Goal: Task Accomplishment & Management: Use online tool/utility

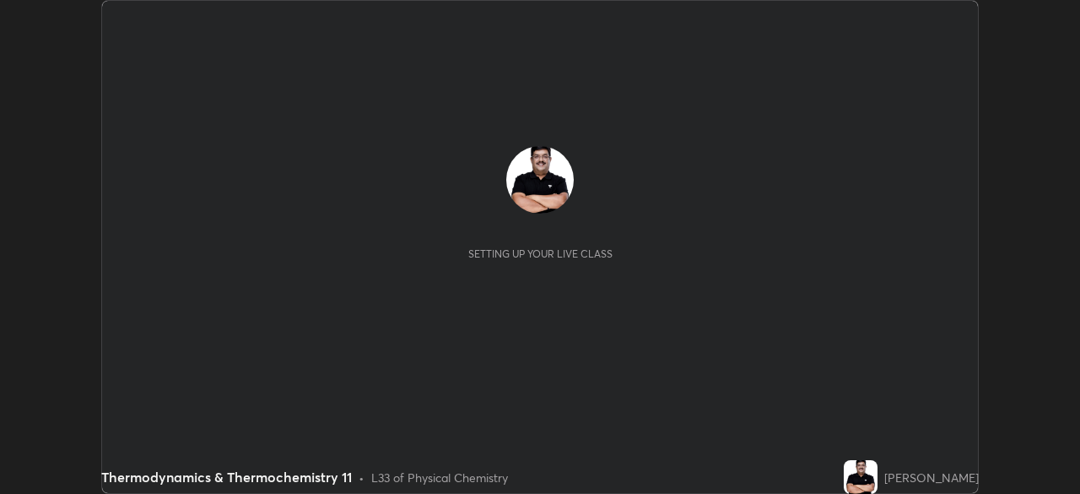
scroll to position [494, 1079]
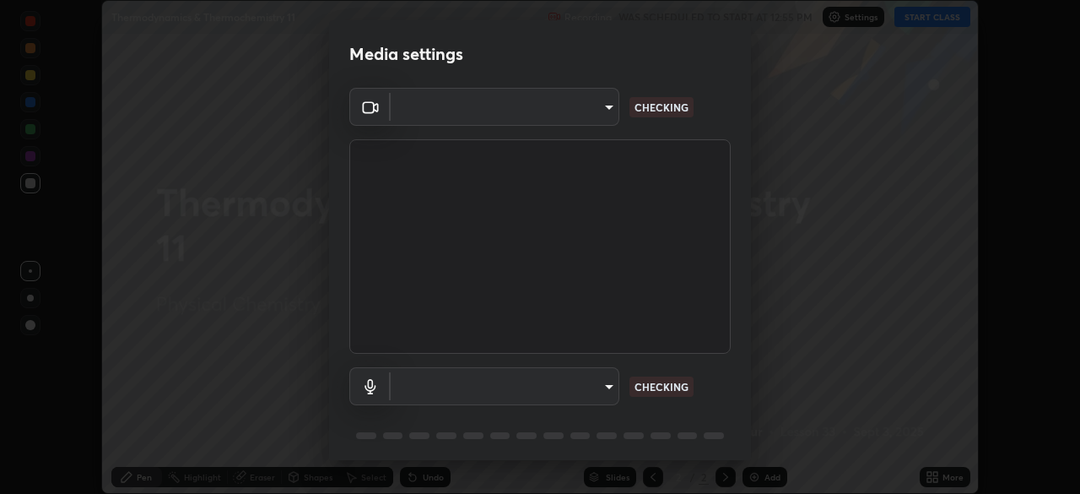
type input "11003169108368e38ef5ee379f7502217d3510ab11d565feef9ef3f21df555de"
click at [591, 387] on body "Erase all Thermodynamics & Thermochemistry 11 Recording WAS SCHEDULED TO START …" at bounding box center [540, 247] width 1080 height 494
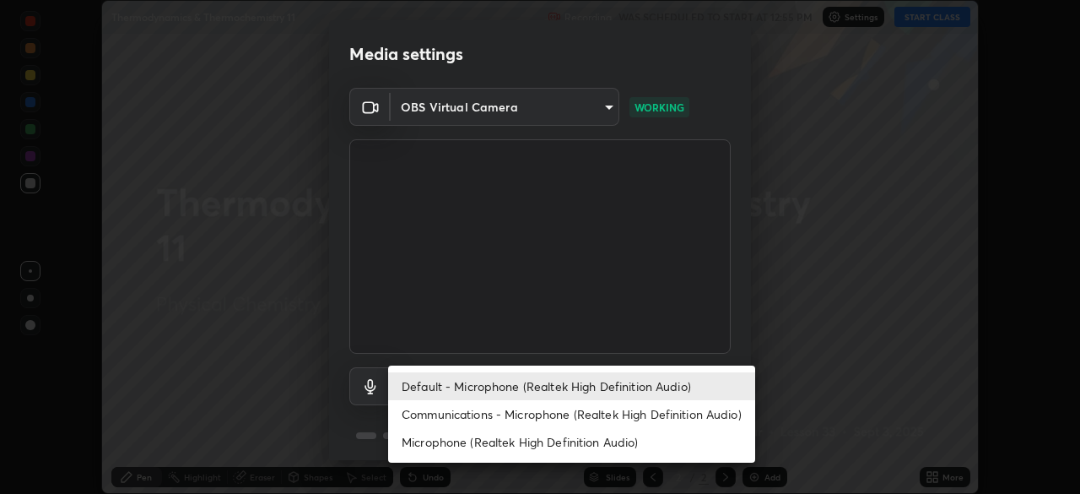
click at [619, 443] on li "Microphone (Realtek High Definition Audio)" at bounding box center [571, 442] width 367 height 28
type input "9d5b79e230a506c6bbf9f7e09741f4200009f77d1e076747be3fdbc8e0fb50b8"
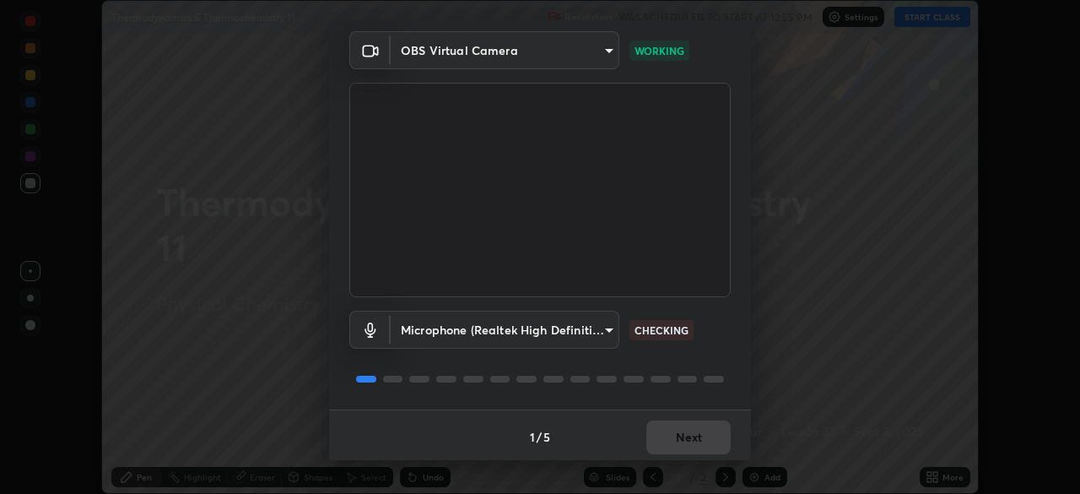
scroll to position [60, 0]
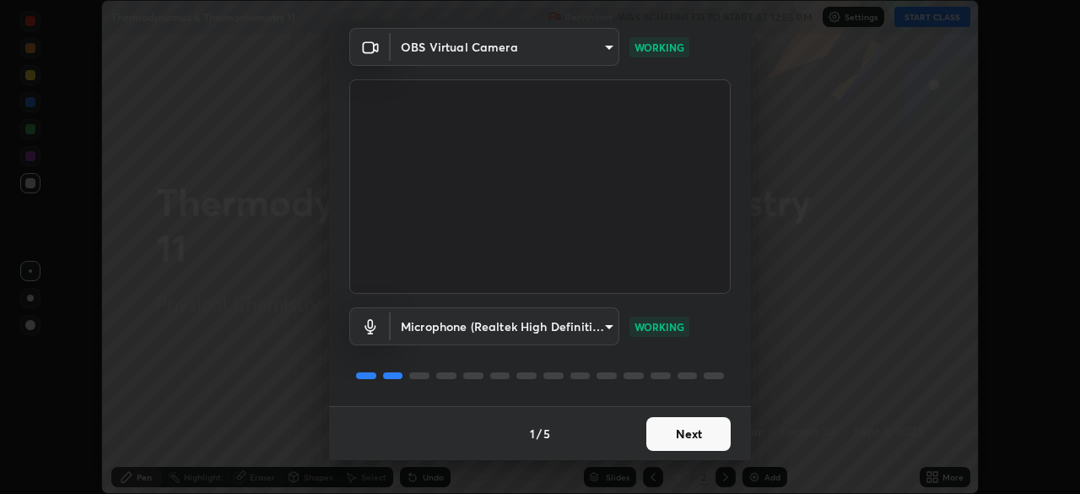
click at [698, 433] on button "Next" at bounding box center [688, 434] width 84 height 34
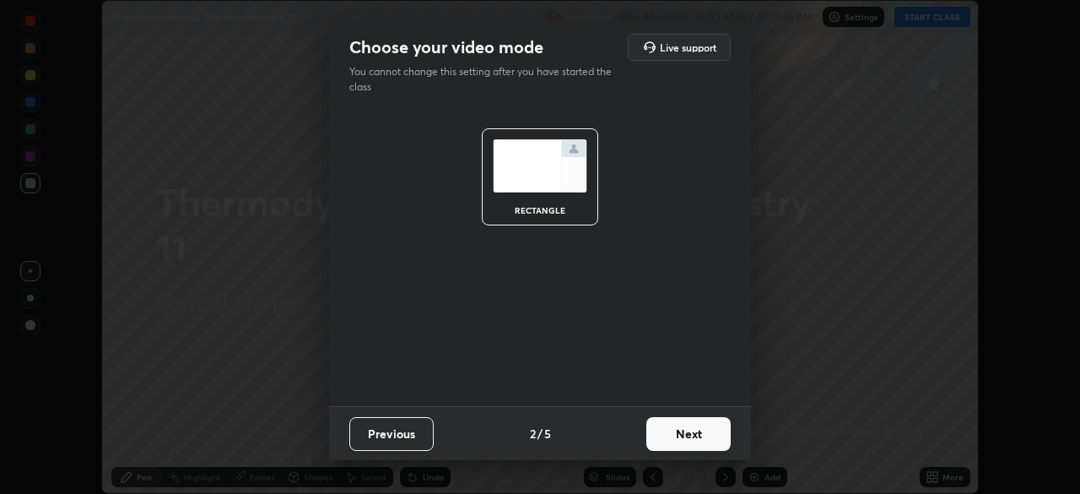
scroll to position [0, 0]
click at [703, 435] on button "Next" at bounding box center [688, 434] width 84 height 34
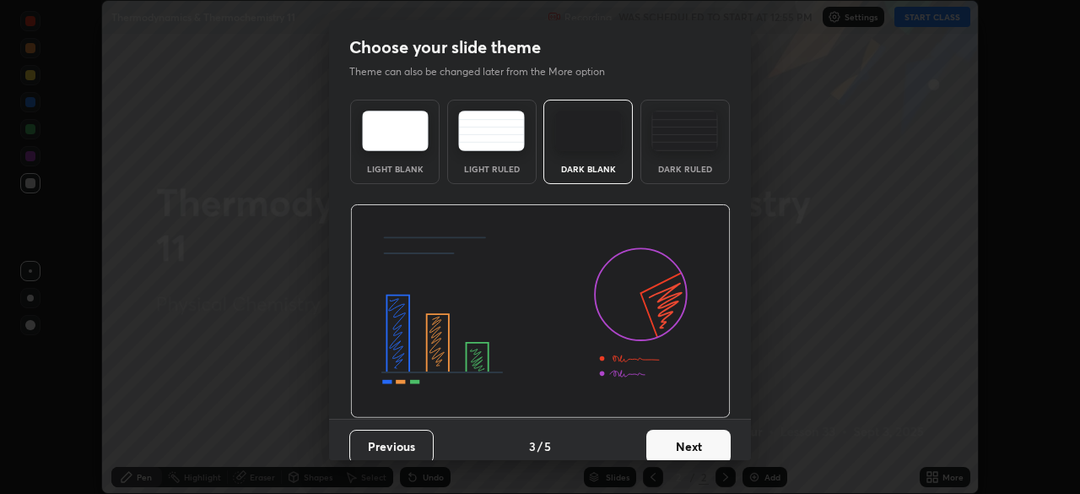
click at [718, 442] on button "Next" at bounding box center [688, 447] width 84 height 34
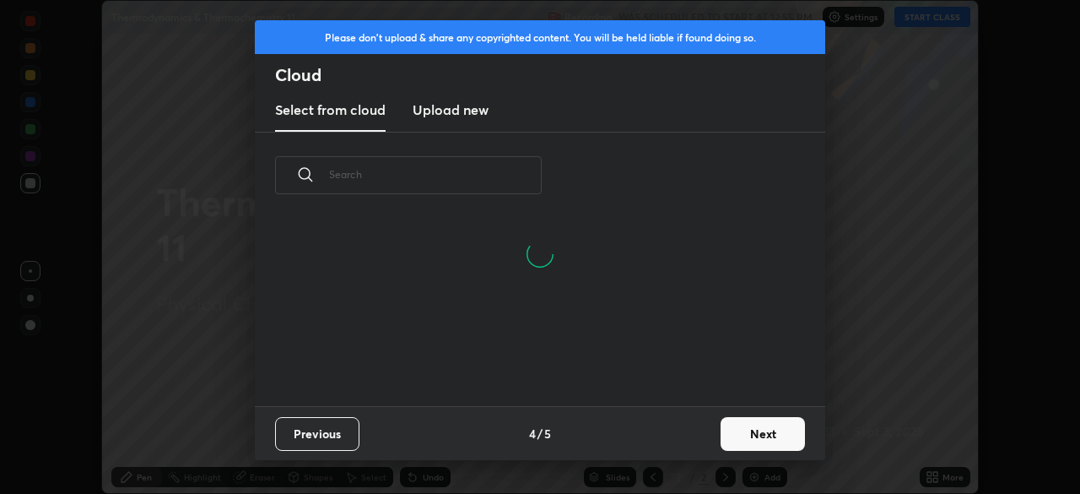
click at [734, 441] on button "Next" at bounding box center [763, 434] width 84 height 34
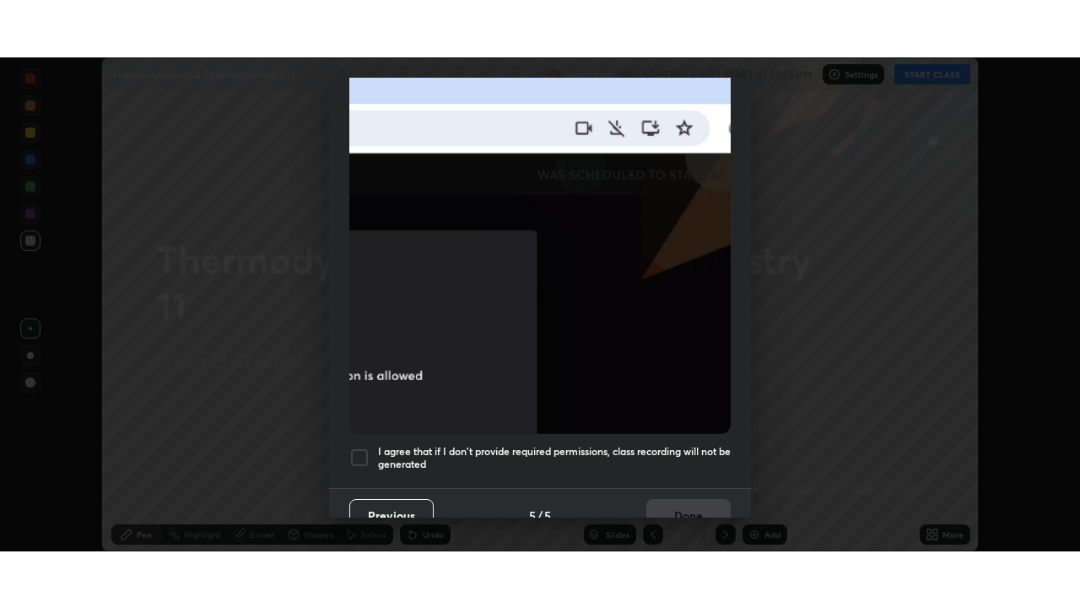
scroll to position [404, 0]
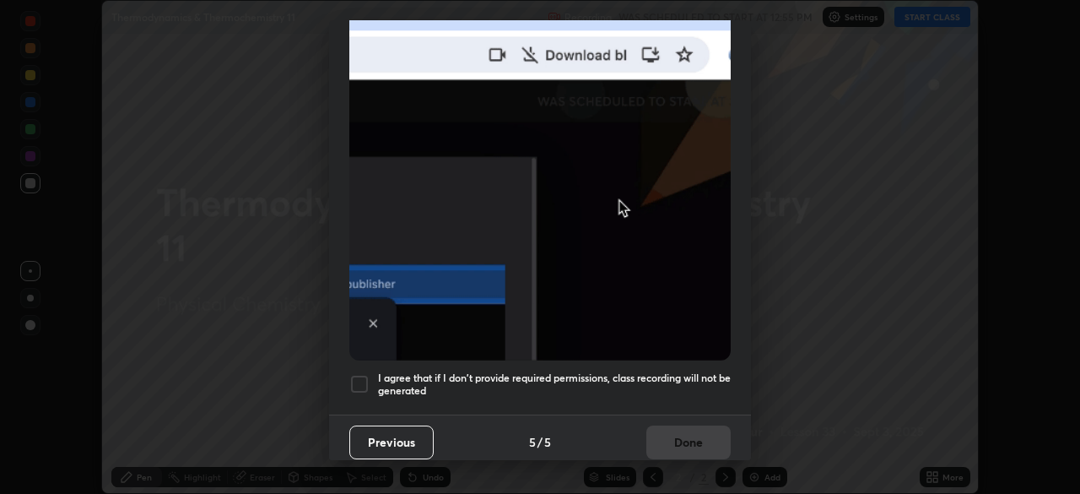
click at [363, 377] on div at bounding box center [359, 384] width 20 height 20
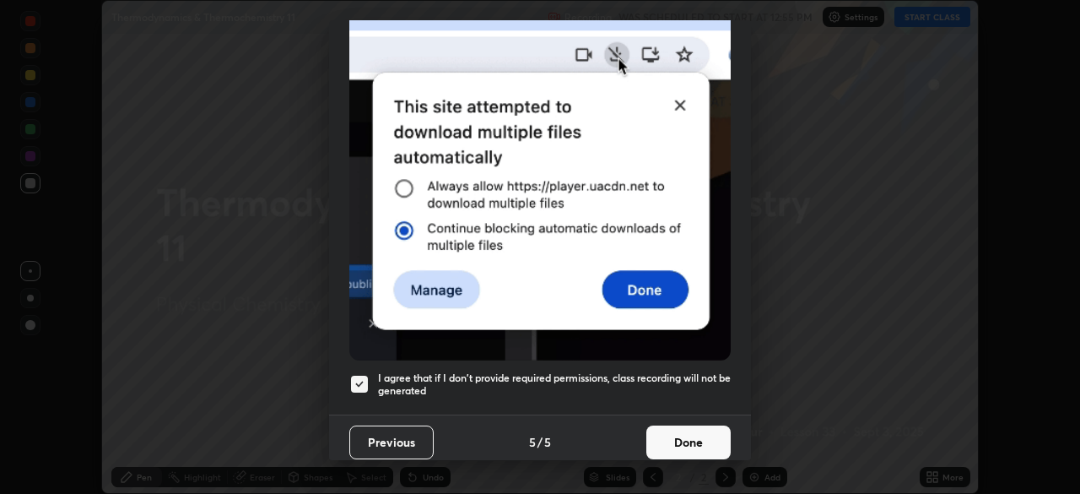
click at [700, 426] on button "Done" at bounding box center [688, 442] width 84 height 34
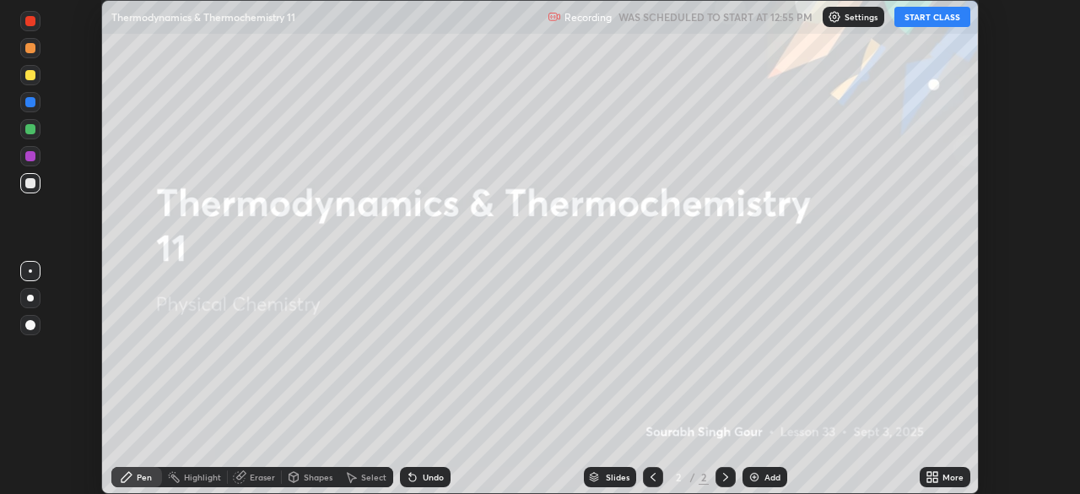
click at [917, 18] on button "START CLASS" at bounding box center [933, 17] width 76 height 20
click at [919, 21] on button "START CLASS" at bounding box center [933, 17] width 76 height 20
click at [929, 481] on icon at bounding box center [929, 480] width 4 height 4
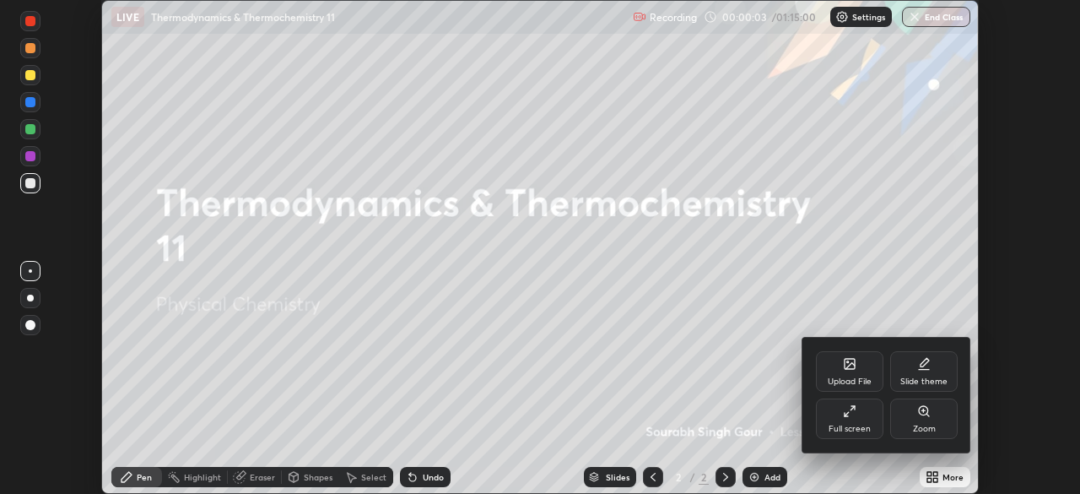
click at [859, 419] on div "Full screen" at bounding box center [850, 418] width 68 height 41
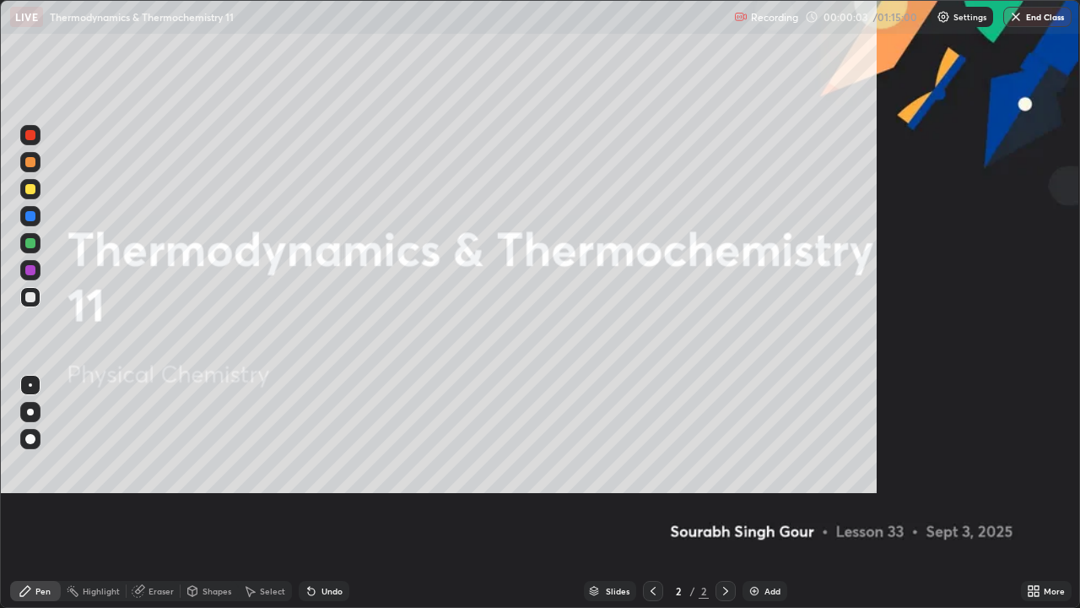
scroll to position [608, 1080]
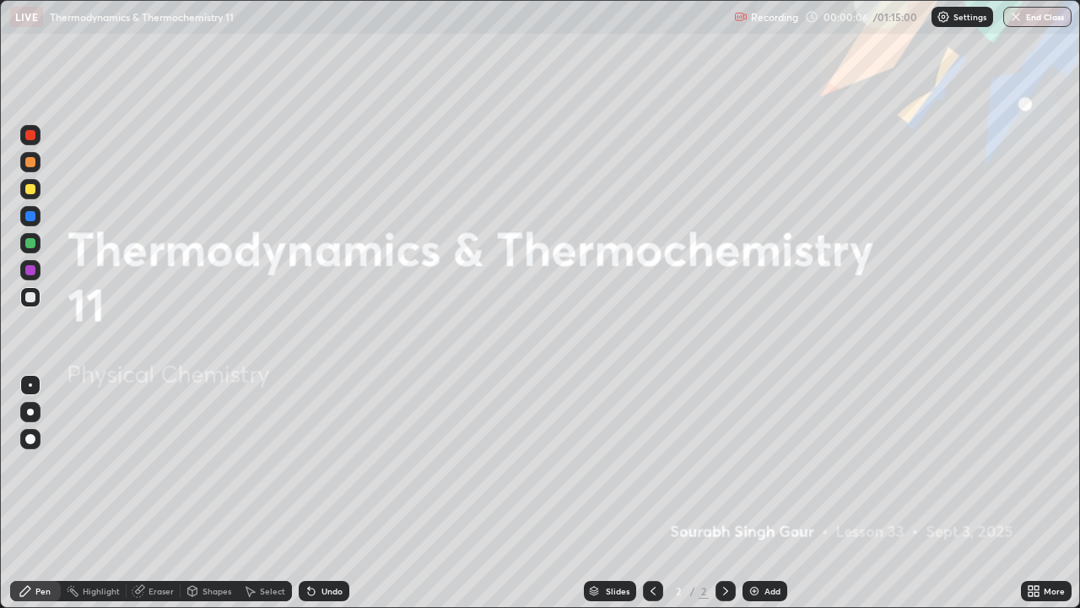
click at [759, 493] on img at bounding box center [755, 591] width 14 height 14
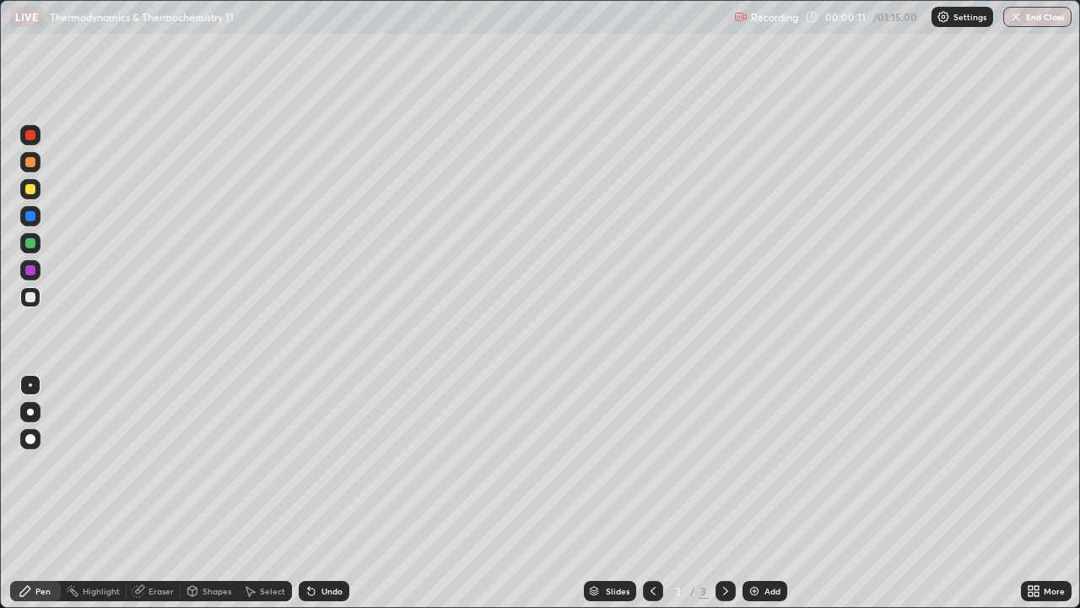
click at [30, 412] on div at bounding box center [30, 411] width 7 height 7
click at [34, 186] on div at bounding box center [30, 189] width 10 height 10
click at [26, 296] on div at bounding box center [30, 297] width 10 height 10
click at [30, 188] on div at bounding box center [30, 189] width 10 height 10
click at [308, 493] on icon at bounding box center [309, 588] width 2 height 2
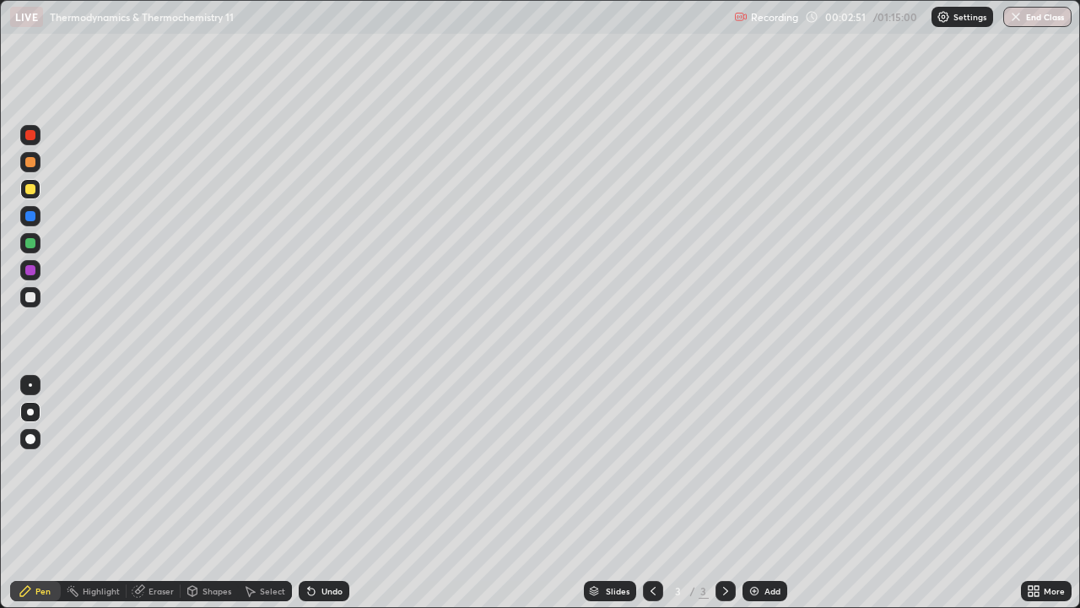
click at [308, 493] on icon at bounding box center [311, 591] width 7 height 7
click at [759, 493] on img at bounding box center [755, 591] width 14 height 14
click at [31, 297] on div at bounding box center [30, 297] width 10 height 10
click at [308, 493] on icon at bounding box center [311, 591] width 7 height 7
click at [652, 493] on div at bounding box center [653, 591] width 20 height 20
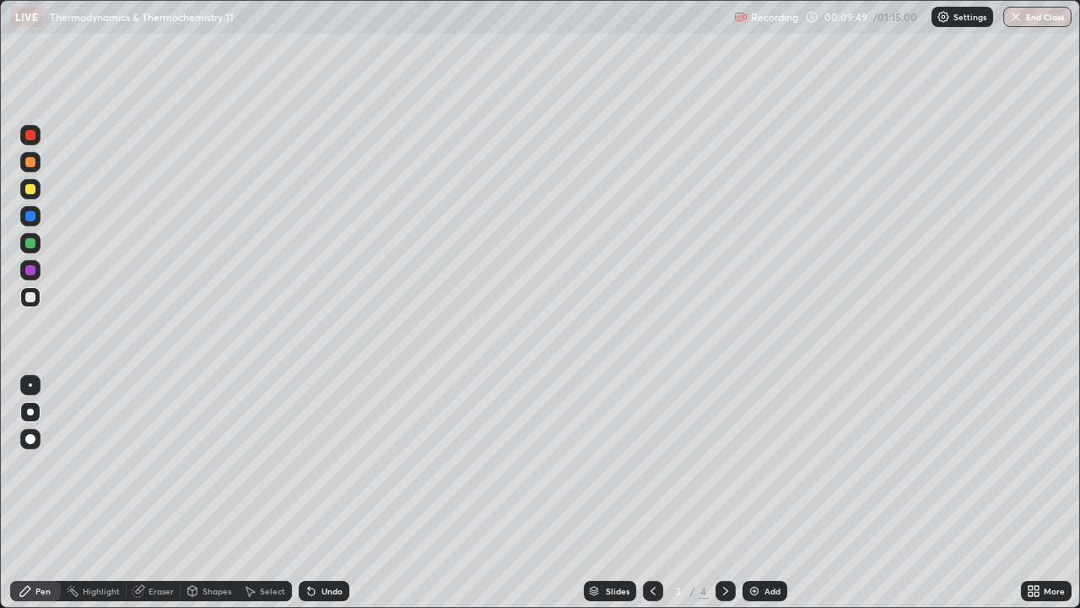
click at [724, 493] on icon at bounding box center [726, 591] width 14 height 14
click at [30, 191] on div at bounding box center [30, 189] width 10 height 10
click at [753, 493] on img at bounding box center [755, 591] width 14 height 14
click at [659, 493] on div at bounding box center [653, 591] width 20 height 20
click at [658, 493] on div at bounding box center [653, 591] width 20 height 20
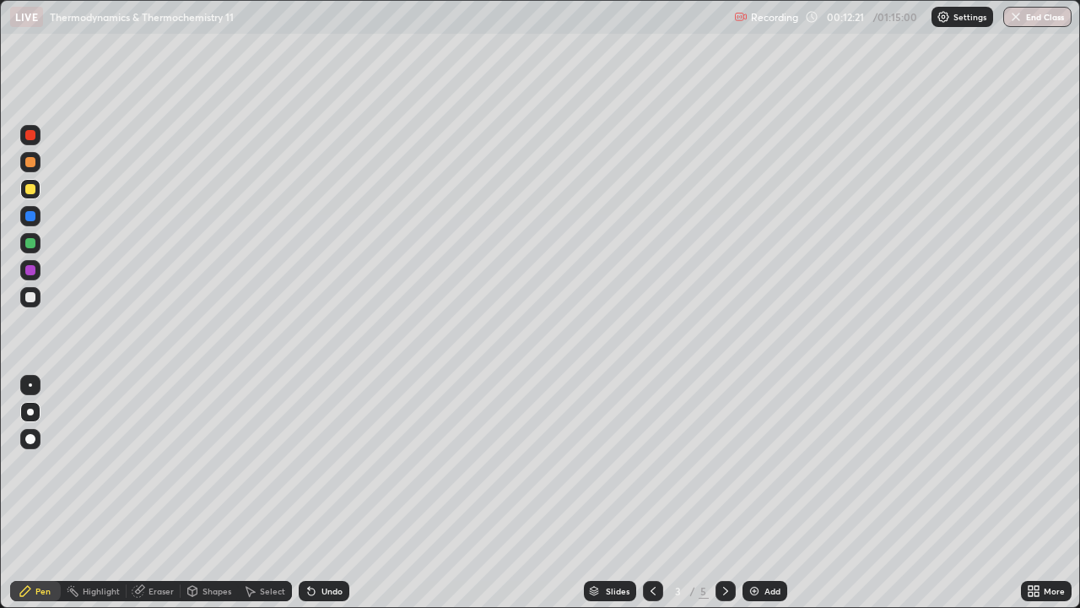
click at [724, 493] on icon at bounding box center [726, 591] width 14 height 14
click at [720, 493] on icon at bounding box center [726, 591] width 14 height 14
click at [648, 493] on div at bounding box center [653, 591] width 20 height 34
click at [724, 493] on icon at bounding box center [725, 591] width 5 height 8
click at [757, 493] on img at bounding box center [755, 591] width 14 height 14
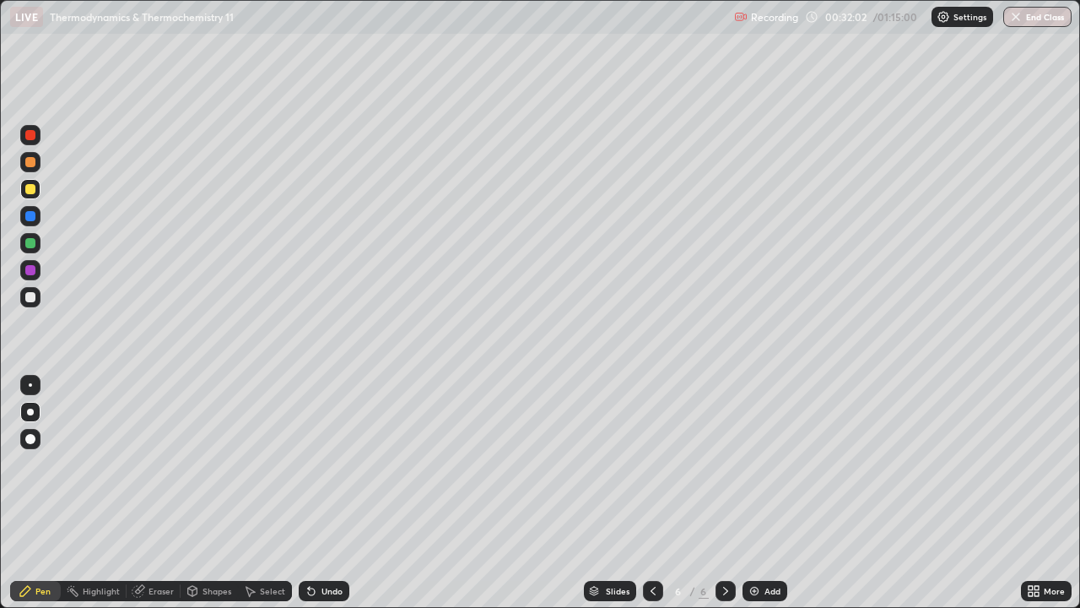
click at [660, 493] on div at bounding box center [653, 591] width 20 height 34
click at [730, 493] on icon at bounding box center [726, 591] width 14 height 14
click at [652, 493] on icon at bounding box center [653, 591] width 14 height 14
click at [724, 493] on icon at bounding box center [726, 591] width 14 height 14
click at [758, 493] on img at bounding box center [755, 591] width 14 height 14
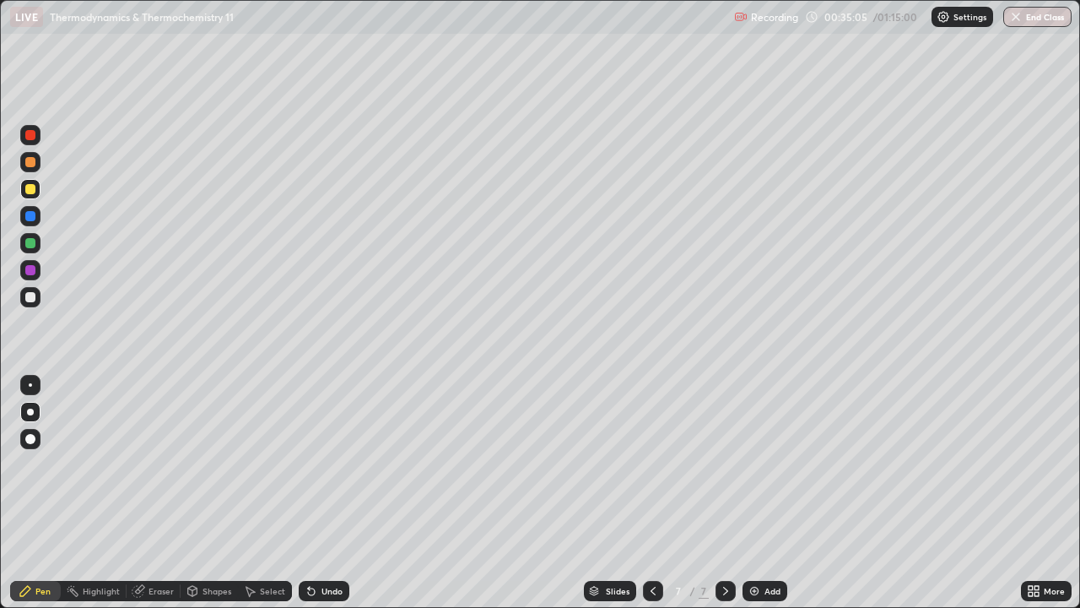
click at [28, 300] on div at bounding box center [30, 297] width 10 height 10
click at [343, 493] on div "Undo" at bounding box center [324, 591] width 51 height 20
click at [322, 493] on div "Undo" at bounding box center [324, 591] width 51 height 20
click at [326, 493] on div "Undo" at bounding box center [324, 591] width 51 height 20
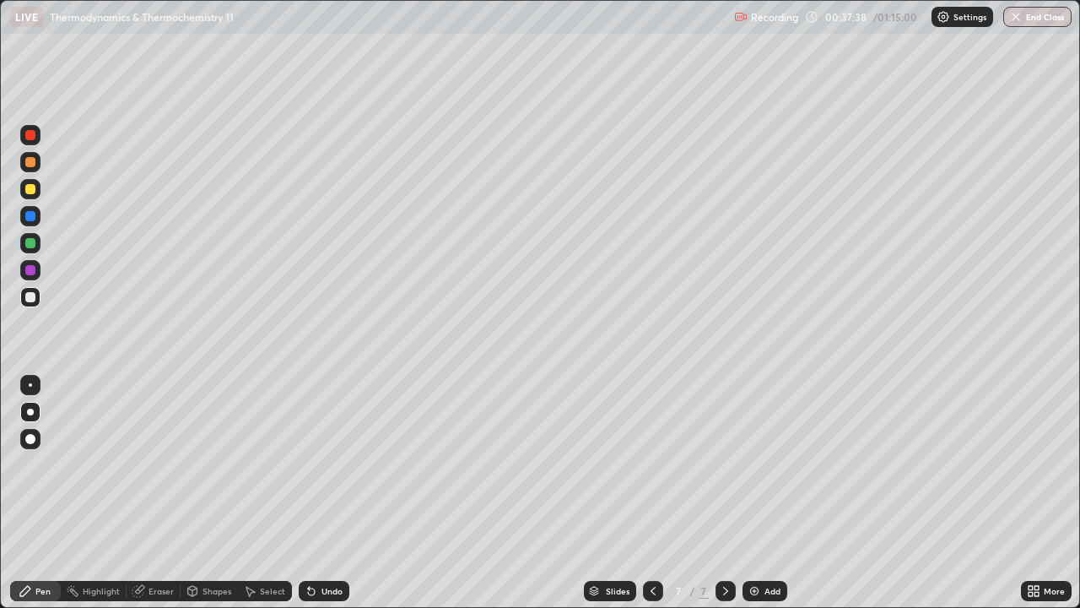
click at [327, 493] on div "Undo" at bounding box center [324, 591] width 51 height 20
click at [325, 493] on div "Undo" at bounding box center [324, 591] width 51 height 20
click at [327, 493] on div "Undo" at bounding box center [324, 591] width 51 height 20
click at [330, 493] on div "Undo" at bounding box center [324, 591] width 51 height 20
click at [333, 493] on div "Undo" at bounding box center [324, 591] width 51 height 20
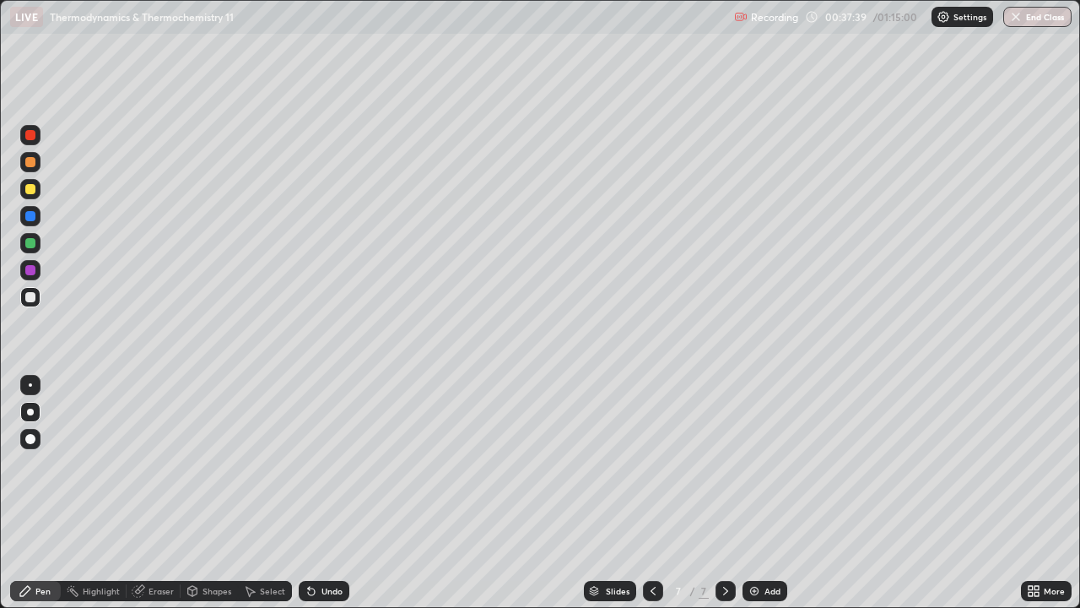
click at [332, 493] on div "Undo" at bounding box center [324, 591] width 51 height 20
click at [334, 493] on div "Undo" at bounding box center [324, 591] width 51 height 20
click at [335, 493] on div "Undo" at bounding box center [324, 591] width 51 height 20
click at [760, 493] on div "Add" at bounding box center [765, 591] width 45 height 20
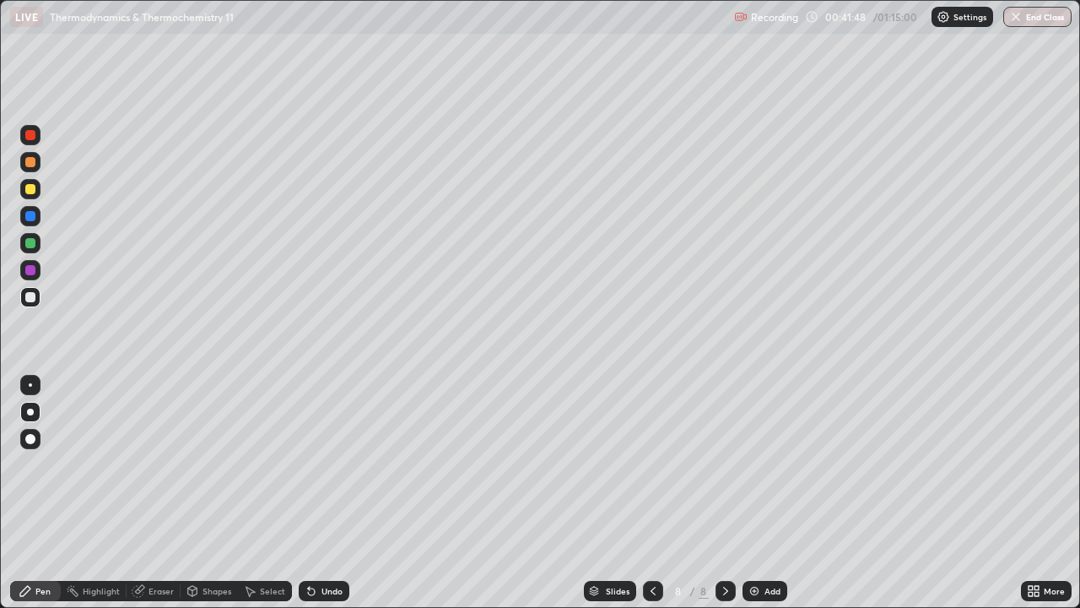
click at [33, 187] on div at bounding box center [30, 189] width 10 height 10
click at [338, 493] on div "Undo" at bounding box center [324, 591] width 51 height 20
click at [339, 493] on div "Undo" at bounding box center [324, 591] width 51 height 20
click at [753, 493] on img at bounding box center [755, 591] width 14 height 14
click at [33, 299] on div at bounding box center [30, 297] width 10 height 10
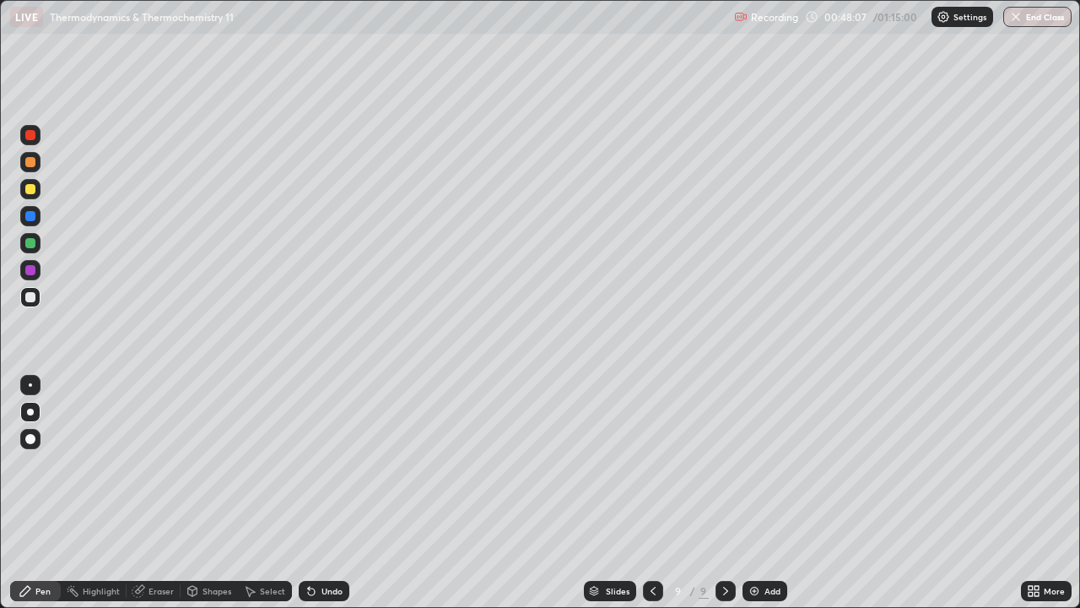
click at [308, 493] on icon at bounding box center [311, 591] width 7 height 7
click at [308, 493] on icon at bounding box center [309, 588] width 2 height 2
click at [327, 493] on div "Undo" at bounding box center [324, 591] width 51 height 20
click at [329, 493] on div "Undo" at bounding box center [332, 591] width 21 height 8
click at [341, 493] on div "Undo" at bounding box center [324, 591] width 51 height 20
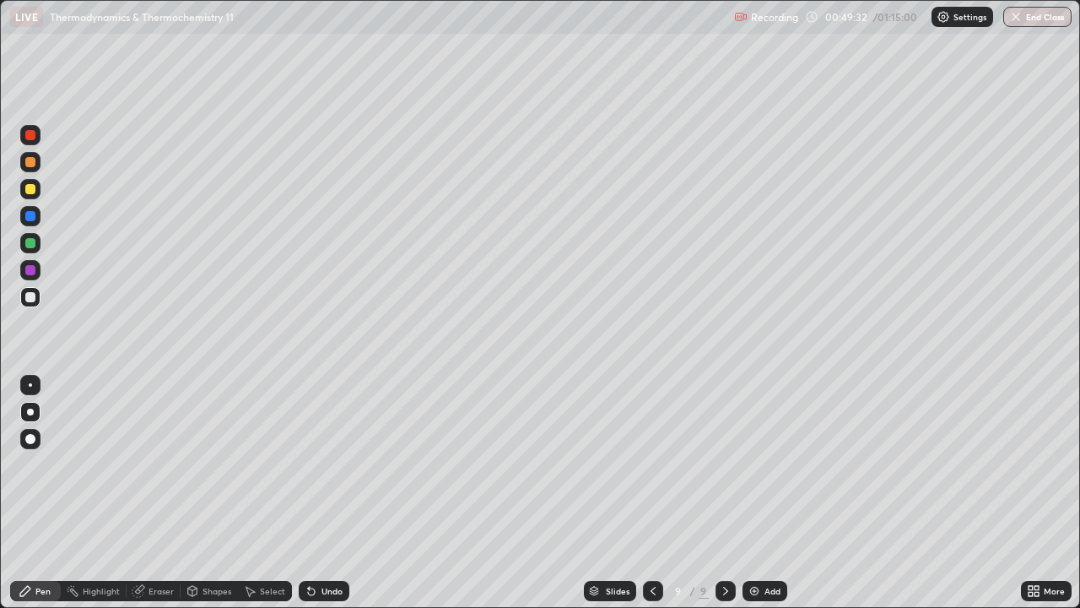
click at [651, 493] on div at bounding box center [653, 591] width 20 height 20
click at [650, 493] on icon at bounding box center [653, 591] width 14 height 14
click at [653, 493] on div at bounding box center [653, 591] width 20 height 20
click at [649, 493] on icon at bounding box center [653, 591] width 14 height 14
click at [724, 493] on icon at bounding box center [726, 591] width 14 height 14
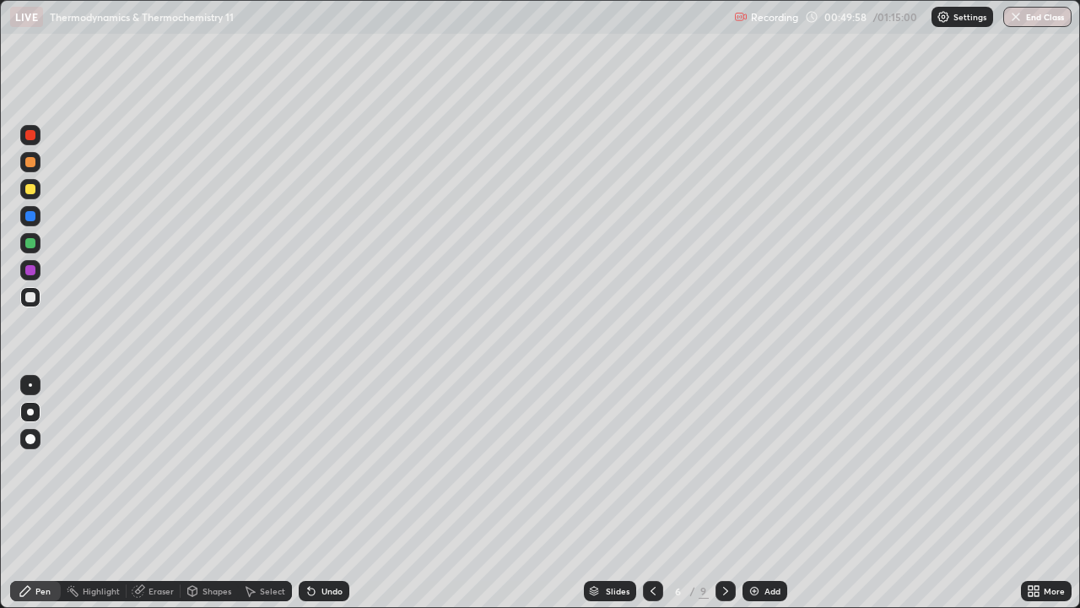
click at [727, 493] on icon at bounding box center [726, 591] width 14 height 14
click at [726, 493] on icon at bounding box center [726, 591] width 14 height 14
click at [749, 493] on img at bounding box center [755, 591] width 14 height 14
click at [33, 188] on div at bounding box center [30, 189] width 10 height 10
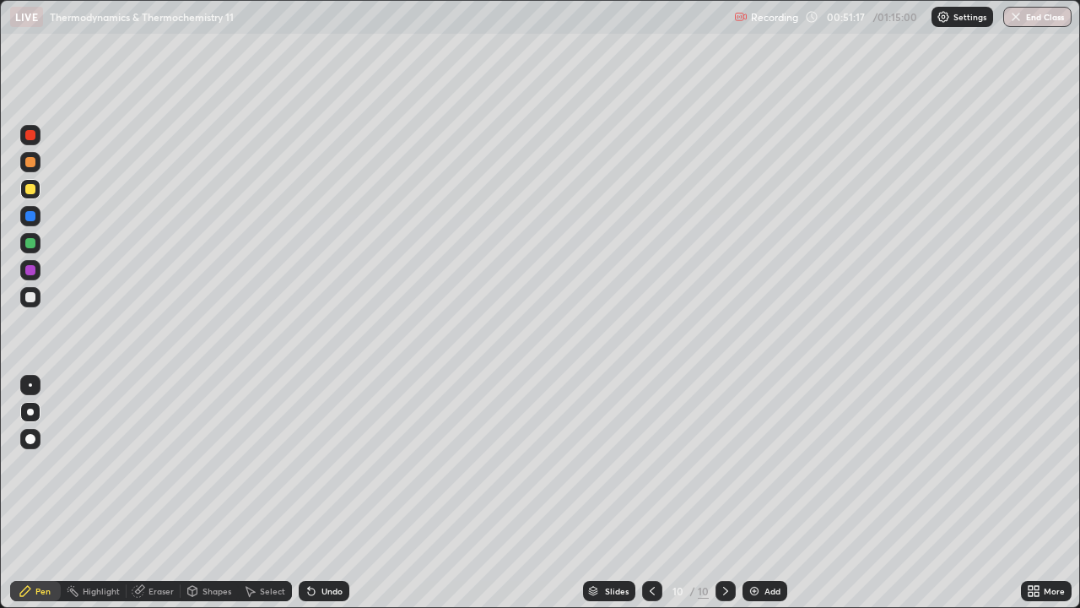
click at [31, 299] on div at bounding box center [30, 297] width 10 height 10
click at [660, 493] on div at bounding box center [652, 591] width 20 height 34
click at [660, 493] on div at bounding box center [652, 591] width 20 height 20
click at [722, 493] on icon at bounding box center [726, 591] width 14 height 14
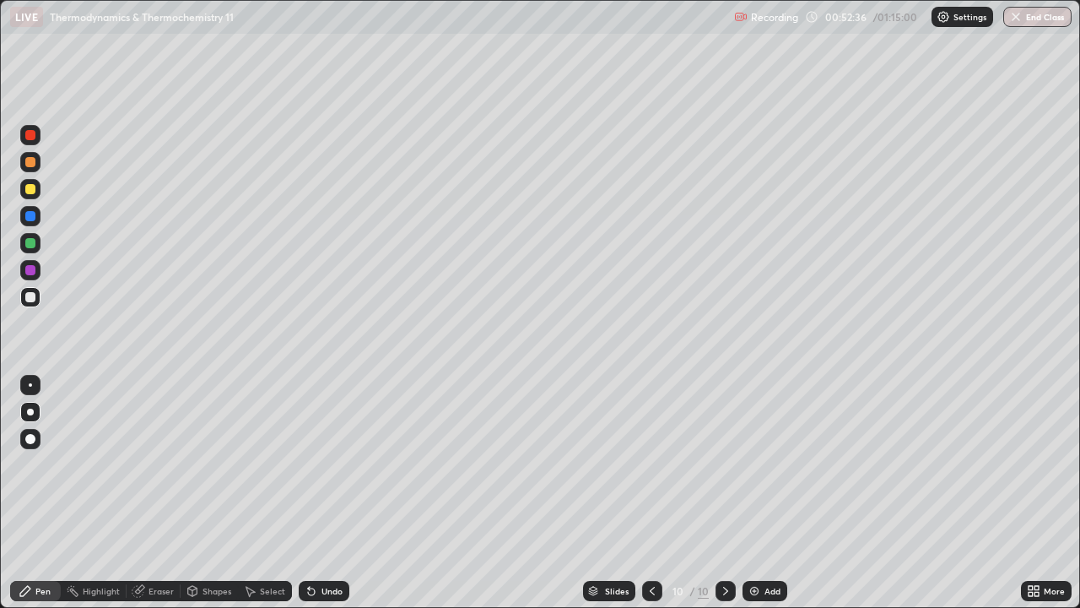
click at [650, 493] on icon at bounding box center [653, 591] width 14 height 14
click at [722, 493] on icon at bounding box center [726, 591] width 14 height 14
click at [155, 493] on div "Eraser" at bounding box center [161, 591] width 25 height 8
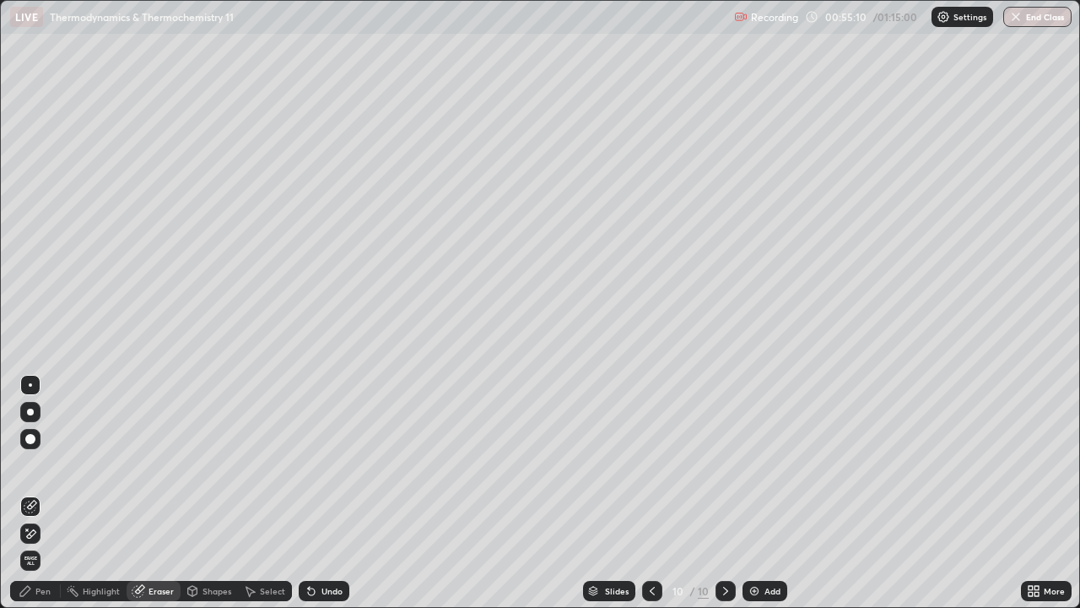
click at [48, 493] on div "Pen" at bounding box center [42, 591] width 15 height 8
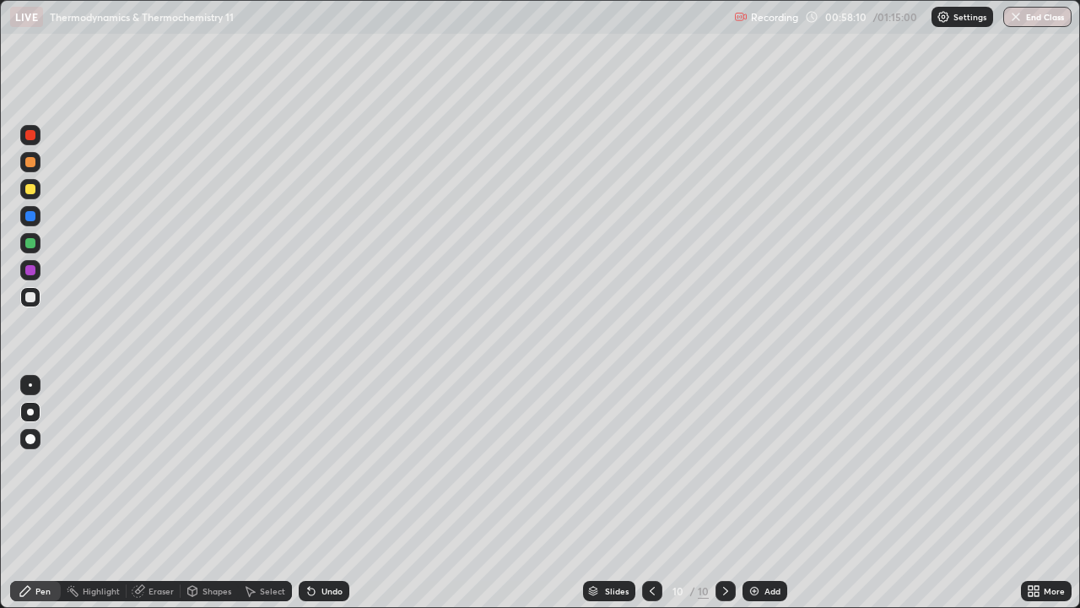
click at [752, 493] on img at bounding box center [755, 591] width 14 height 14
click at [30, 192] on div at bounding box center [30, 189] width 10 height 10
click at [756, 493] on img at bounding box center [755, 591] width 14 height 14
click at [316, 493] on div "Undo" at bounding box center [324, 591] width 51 height 20
click at [658, 493] on div at bounding box center [653, 591] width 20 height 34
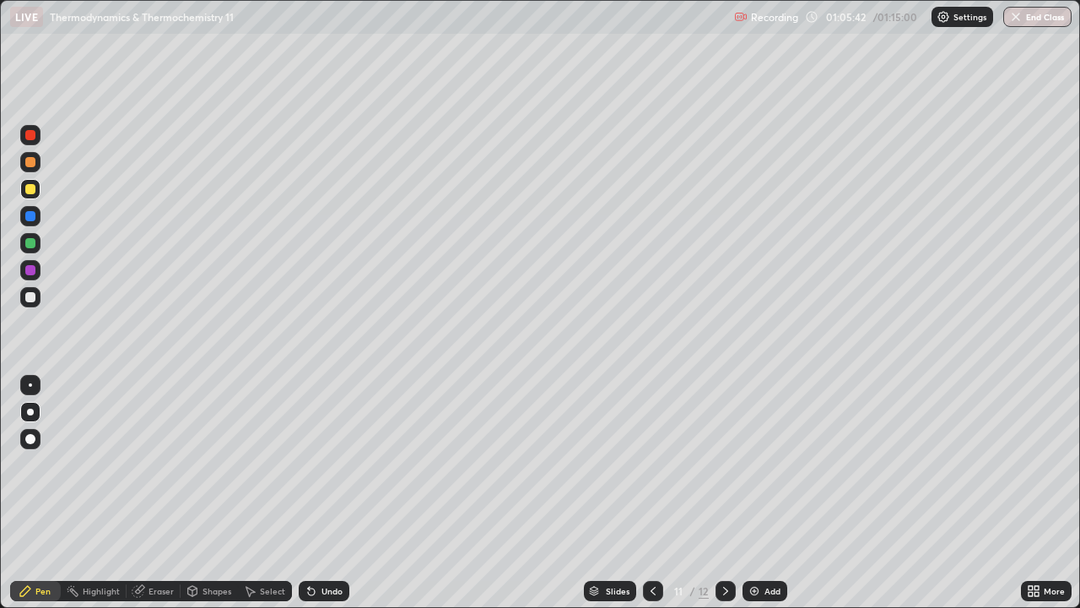
click at [722, 493] on icon at bounding box center [726, 591] width 14 height 14
click at [650, 493] on div at bounding box center [653, 591] width 20 height 20
click at [726, 493] on div at bounding box center [726, 591] width 20 height 20
click at [1029, 15] on button "End Class" at bounding box center [1037, 17] width 68 height 20
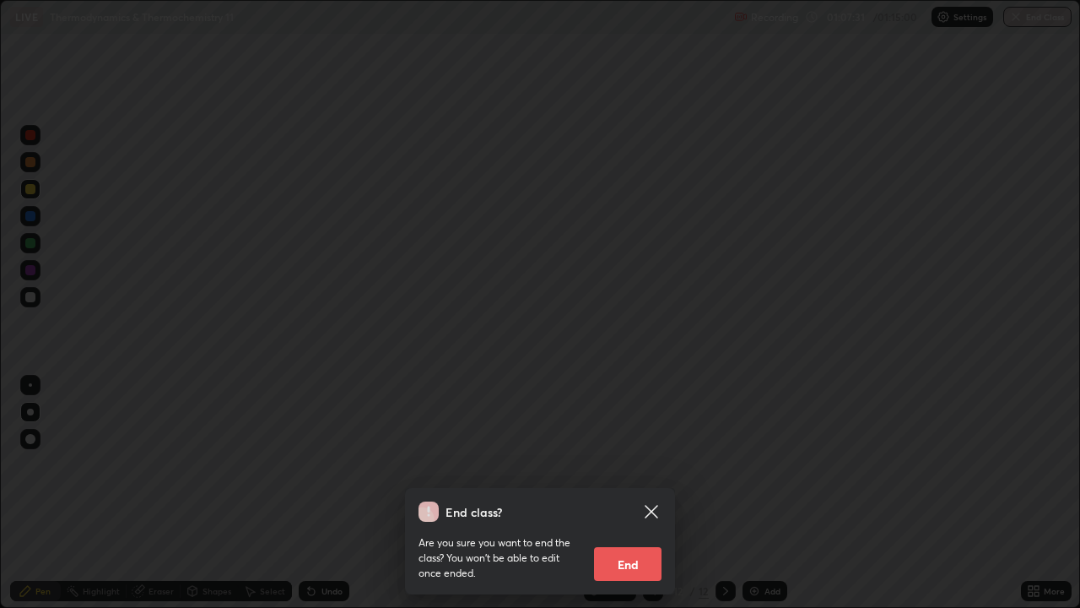
click at [641, 493] on button "End" at bounding box center [628, 564] width 68 height 34
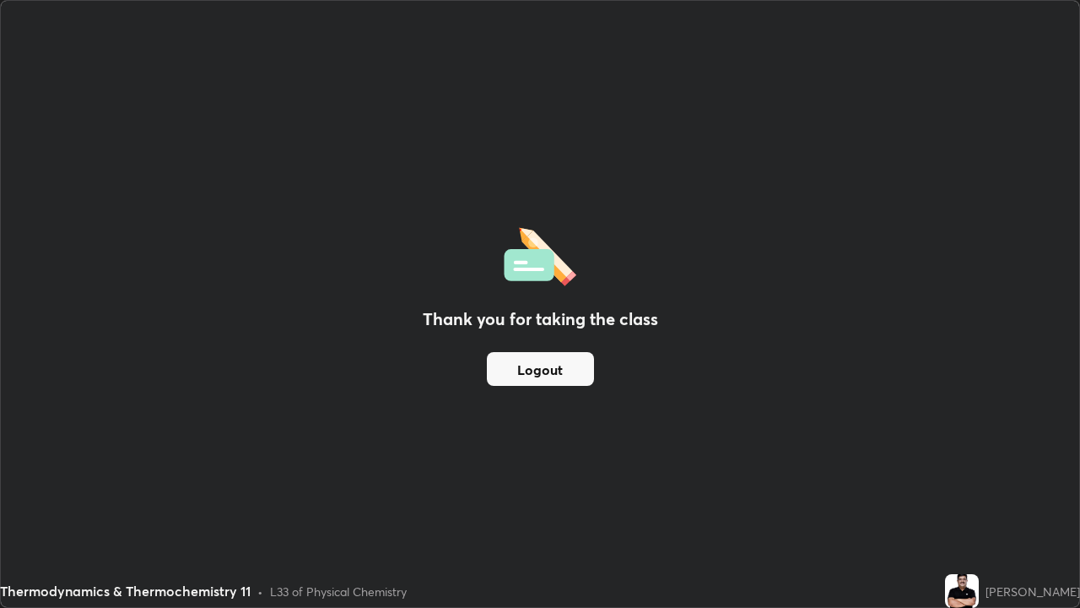
click at [538, 355] on button "Logout" at bounding box center [540, 369] width 107 height 34
